Goal: Transaction & Acquisition: Purchase product/service

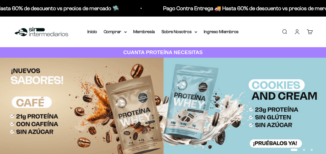
click at [298, 32] on link "Iniciar sesión" at bounding box center [297, 32] width 6 height 6
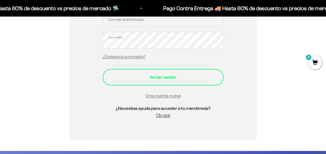
scroll to position [83, 0]
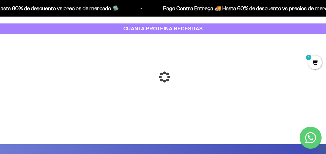
scroll to position [55, 0]
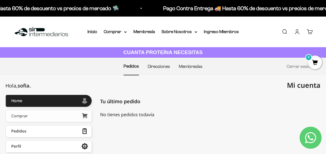
click at [55, 115] on link "Comprar" at bounding box center [49, 116] width 86 height 12
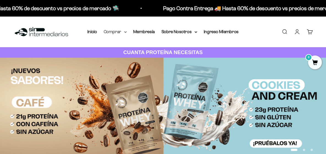
click at [110, 31] on summary "Comprar" at bounding box center [115, 31] width 23 height 7
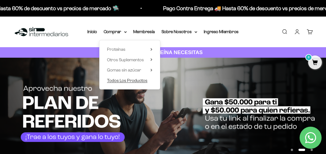
click at [122, 81] on span "Todos Los Productos" at bounding box center [127, 80] width 40 height 5
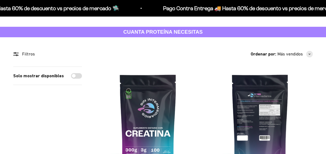
scroll to position [55, 0]
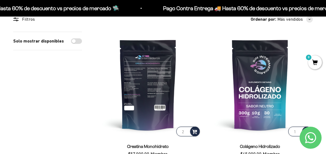
type input "2"
click at [177, 126] on input "2" at bounding box center [188, 131] width 23 height 10
click at [192, 128] on span at bounding box center [194, 131] width 5 height 6
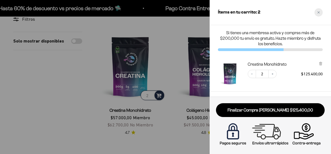
click at [318, 11] on icon "Close cart" at bounding box center [318, 12] width 3 height 3
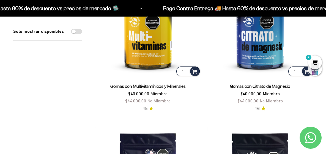
scroll to position [413, 0]
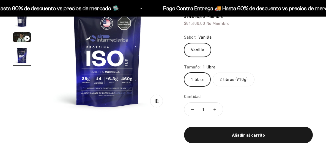
scroll to position [0, 390]
click at [225, 77] on label "2 libras (910g)" at bounding box center [234, 79] width 42 height 14
click at [184, 72] on input "2 libras (910g)" at bounding box center [184, 72] width 0 height 0
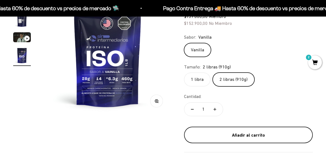
click at [227, 135] on div "Añadir al carrito" at bounding box center [248, 134] width 107 height 7
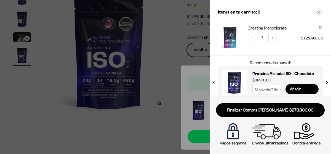
scroll to position [73, 0]
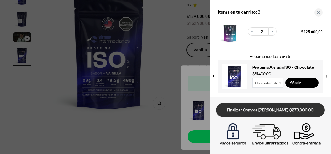
click at [289, 110] on link "Finalizar Compra Segura $278.300,00" at bounding box center [270, 110] width 109 height 14
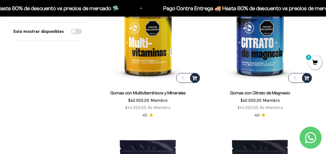
scroll to position [413, 0]
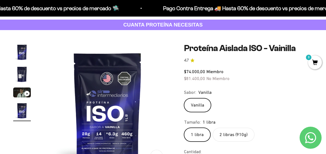
click at [230, 132] on label "2 libras (910g)" at bounding box center [234, 135] width 42 height 14
click at [184, 128] on input "2 libras (910g)" at bounding box center [184, 127] width 0 height 0
